Goal: Book appointment/travel/reservation

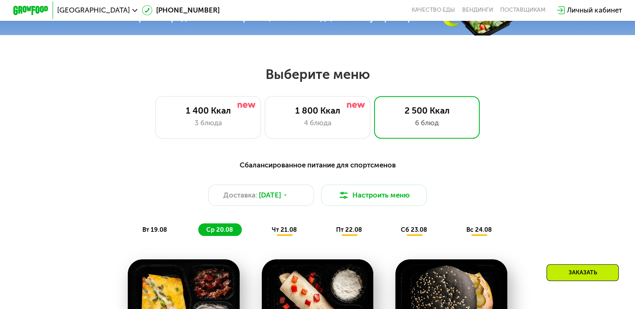
scroll to position [376, 0]
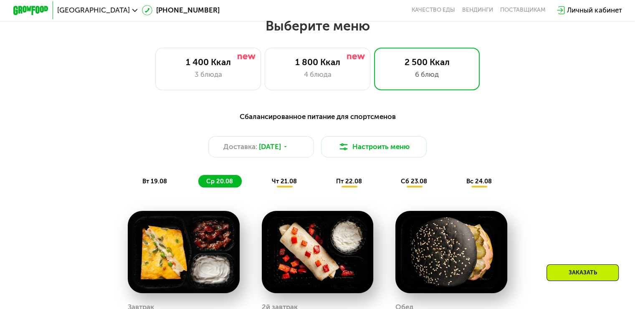
click at [287, 184] on span "чт 21.08" at bounding box center [284, 181] width 25 height 8
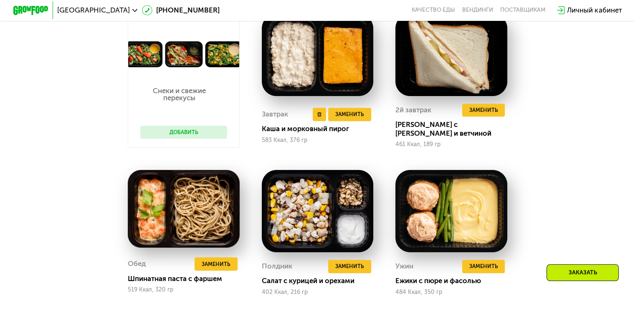
scroll to position [459, 0]
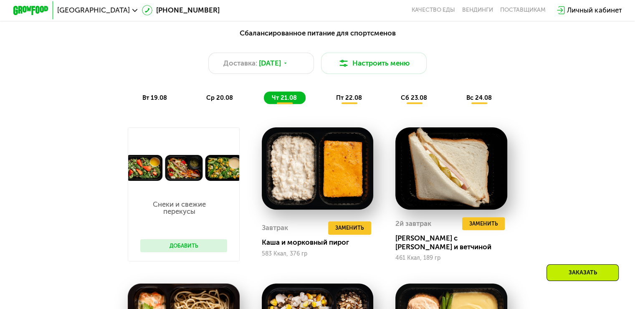
click at [351, 101] on span "пт 22.08" at bounding box center [349, 98] width 26 height 8
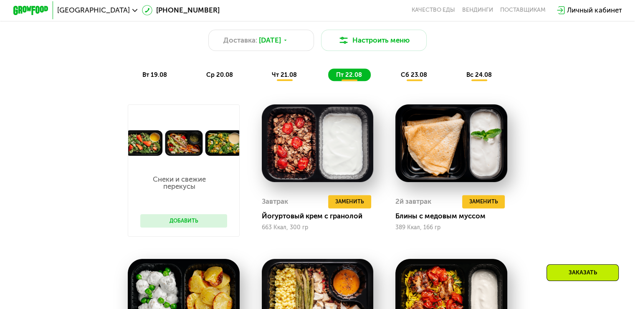
scroll to position [417, 0]
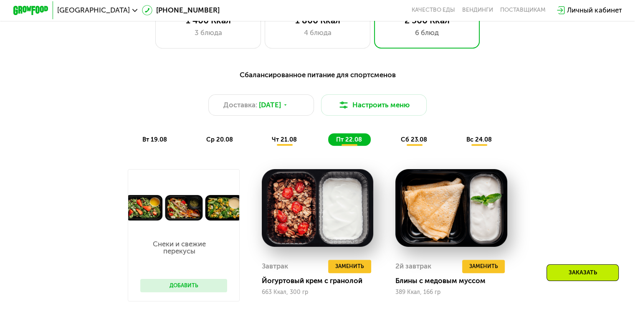
click at [407, 142] on span "сб 23.08" at bounding box center [414, 140] width 26 height 8
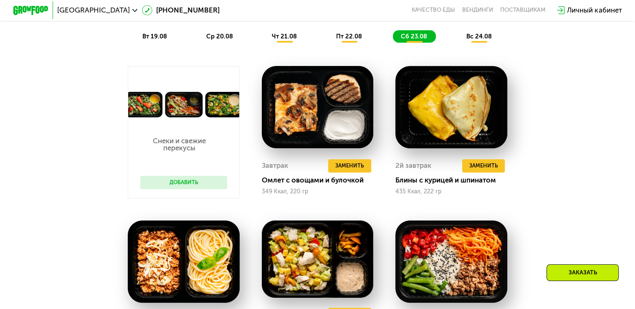
scroll to position [543, 0]
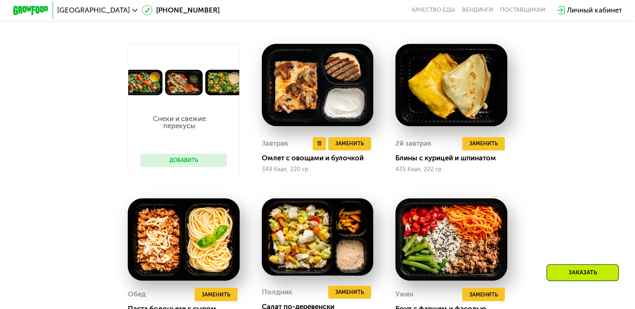
click at [283, 116] on img at bounding box center [318, 85] width 112 height 82
click at [283, 115] on img at bounding box center [318, 85] width 112 height 82
click at [272, 141] on div "Завтрак Удалить Завтрак Заменить Заменить Завтрак Омлет с овощами и булочкой 34…" at bounding box center [318, 155] width 112 height 43
click at [270, 150] on div "Завтрак" at bounding box center [275, 143] width 26 height 13
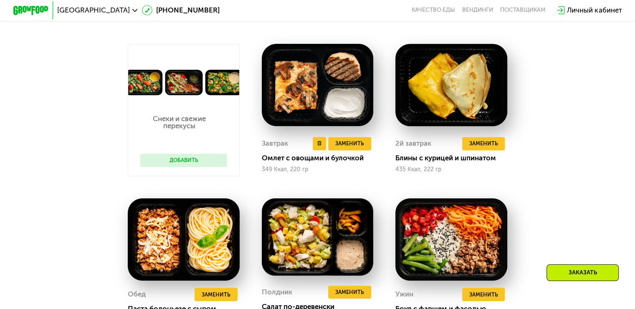
click at [275, 162] on div "Омлет с овощами и булочкой" at bounding box center [321, 158] width 119 height 9
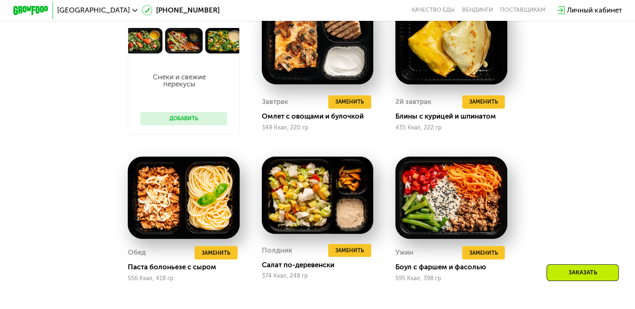
scroll to position [417, 0]
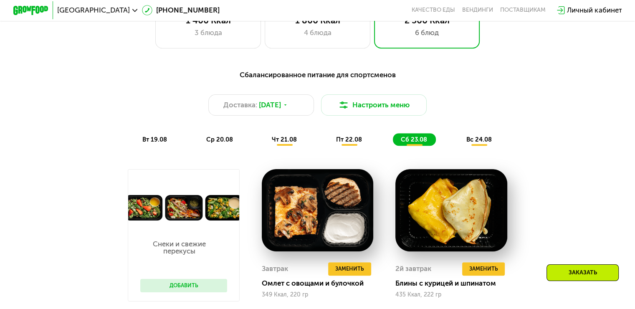
click at [484, 142] on span "вс 24.08" at bounding box center [478, 140] width 25 height 8
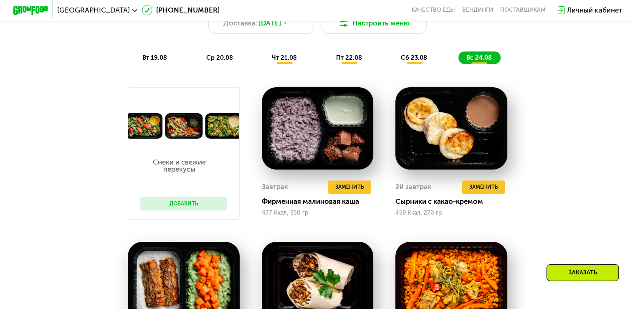
scroll to position [501, 0]
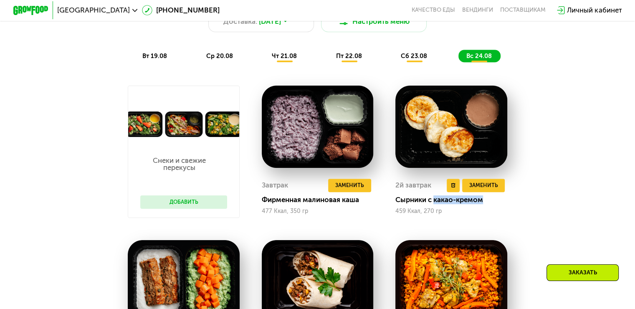
drag, startPoint x: 436, startPoint y: 205, endPoint x: 491, endPoint y: 208, distance: 55.6
click at [491, 204] on div "Сырники с какао-кремом" at bounding box center [454, 199] width 119 height 9
copy div "какао-кремом"
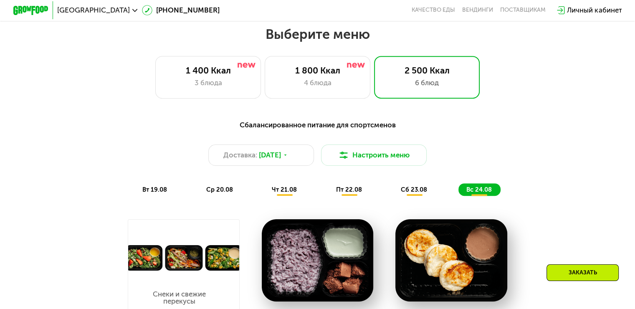
scroll to position [334, 0]
